Goal: Navigation & Orientation: Find specific page/section

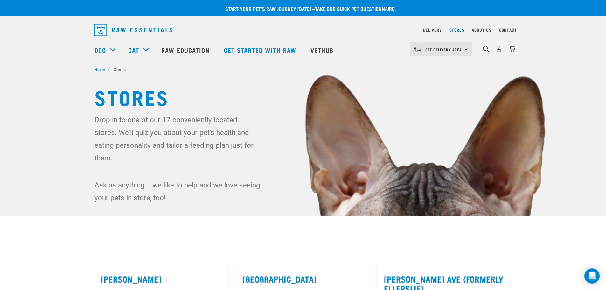
click at [451, 31] on link "Stores" at bounding box center [456, 30] width 15 height 2
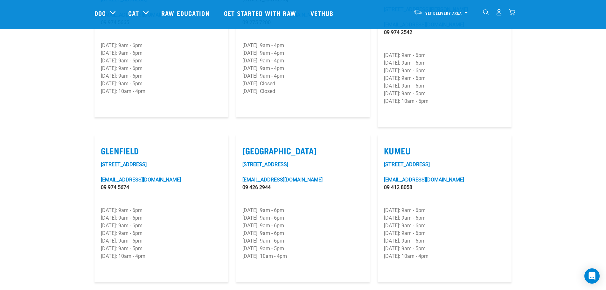
scroll to position [254, 0]
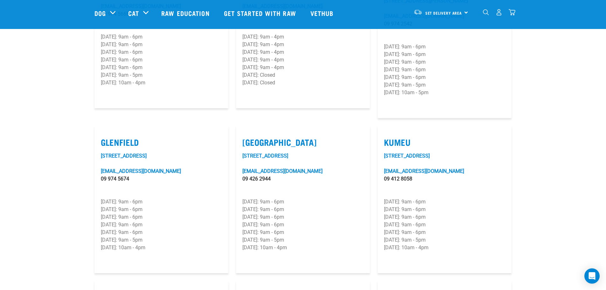
click at [399, 137] on label "Kumeu" at bounding box center [444, 142] width 121 height 10
click at [388, 132] on input "Kumeu" at bounding box center [386, 134] width 4 height 4
checkbox input "true"
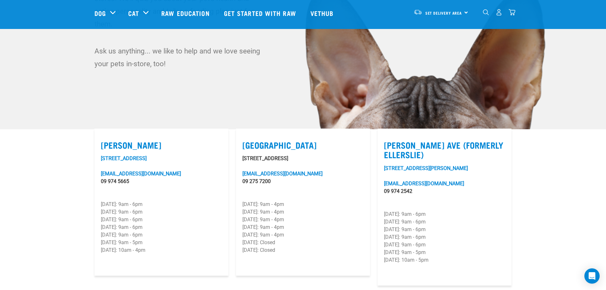
scroll to position [0, 0]
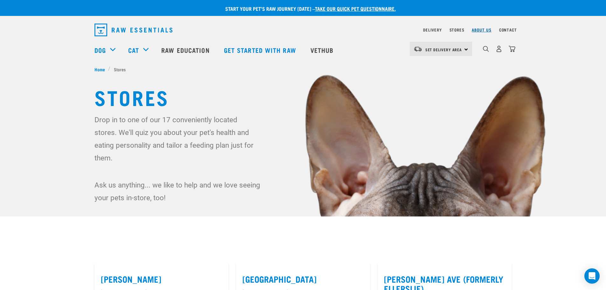
click at [482, 30] on link "About Us" at bounding box center [481, 30] width 19 height 2
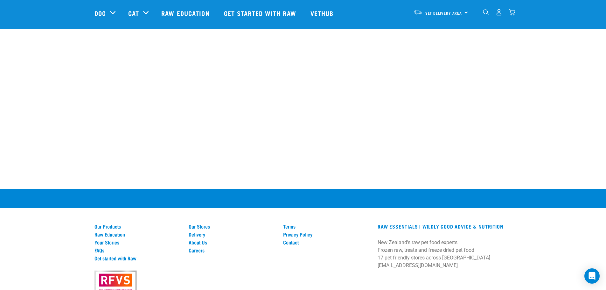
scroll to position [901, 0]
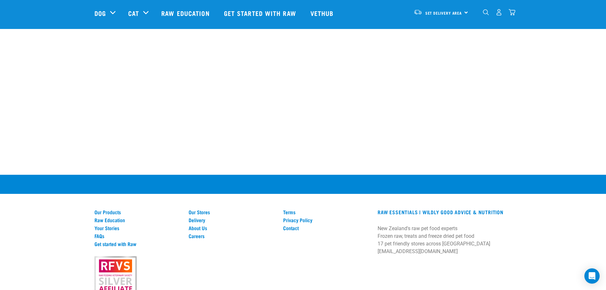
scroll to position [1221, 0]
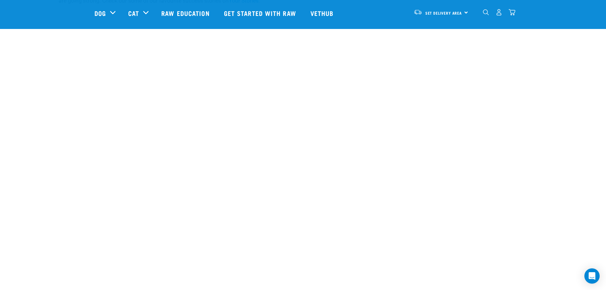
scroll to position [679, 0]
